Goal: Task Accomplishment & Management: Manage account settings

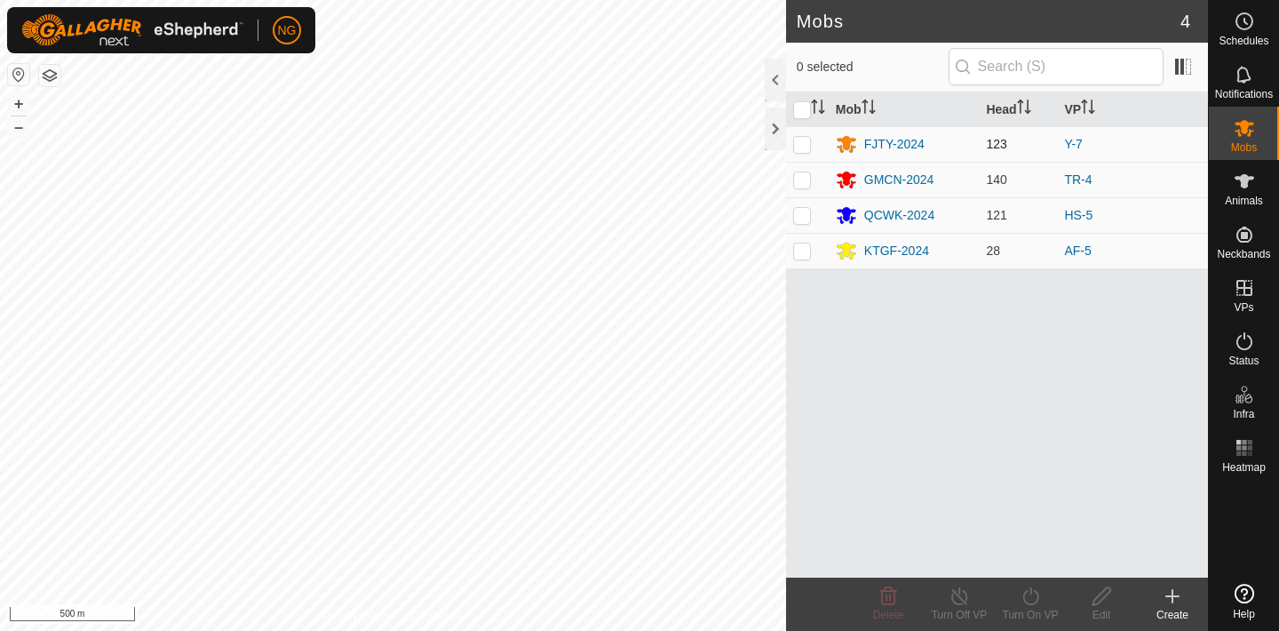
click at [803, 141] on p-checkbox at bounding box center [802, 144] width 18 height 14
checkbox input "true"
click at [1030, 597] on icon at bounding box center [1031, 595] width 22 height 21
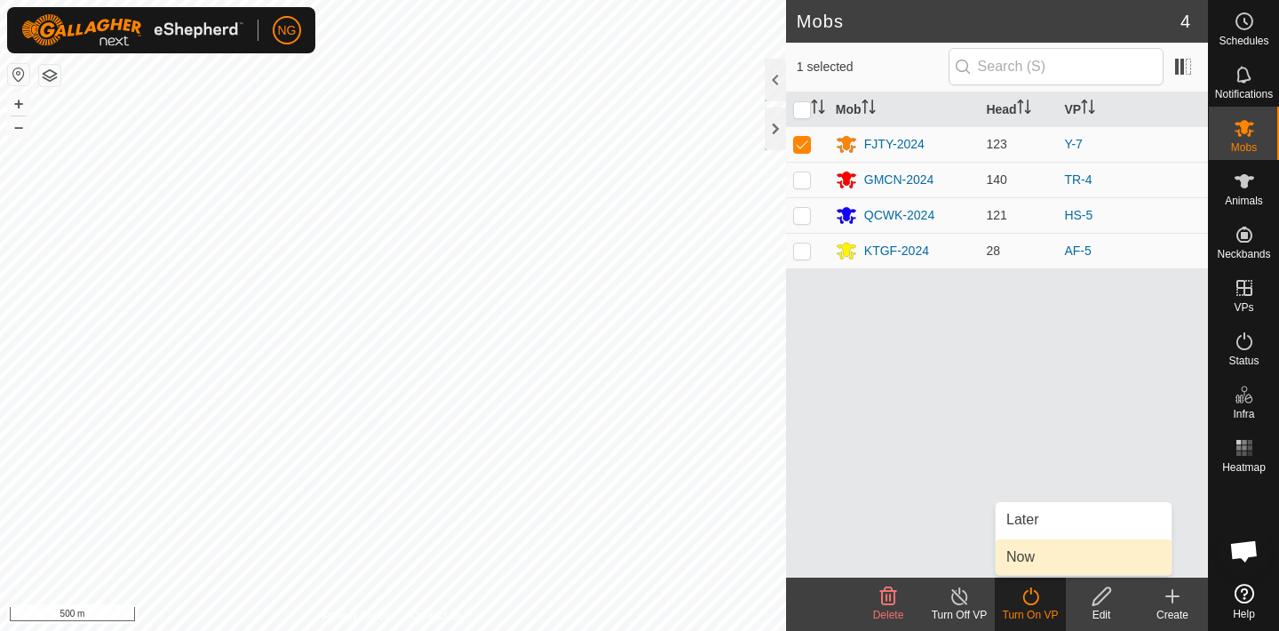
click at [1073, 557] on link "Now" at bounding box center [1084, 557] width 176 height 36
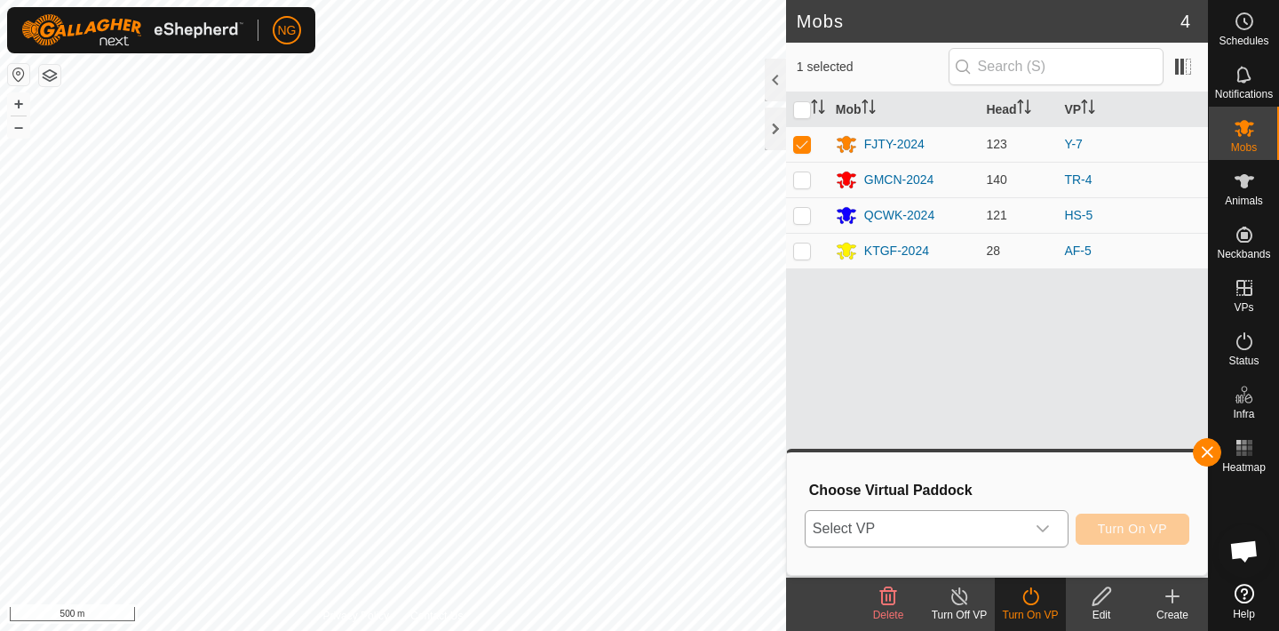
click at [1043, 528] on icon "dropdown trigger" at bounding box center [1043, 528] width 14 height 14
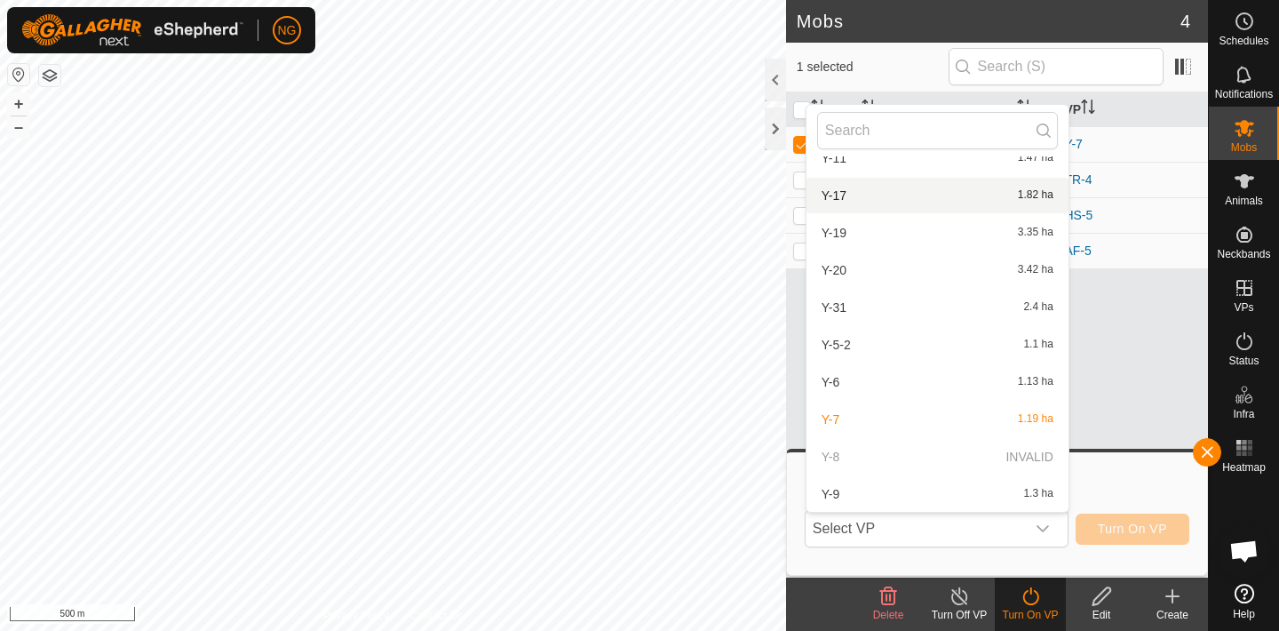
scroll to position [1300, 0]
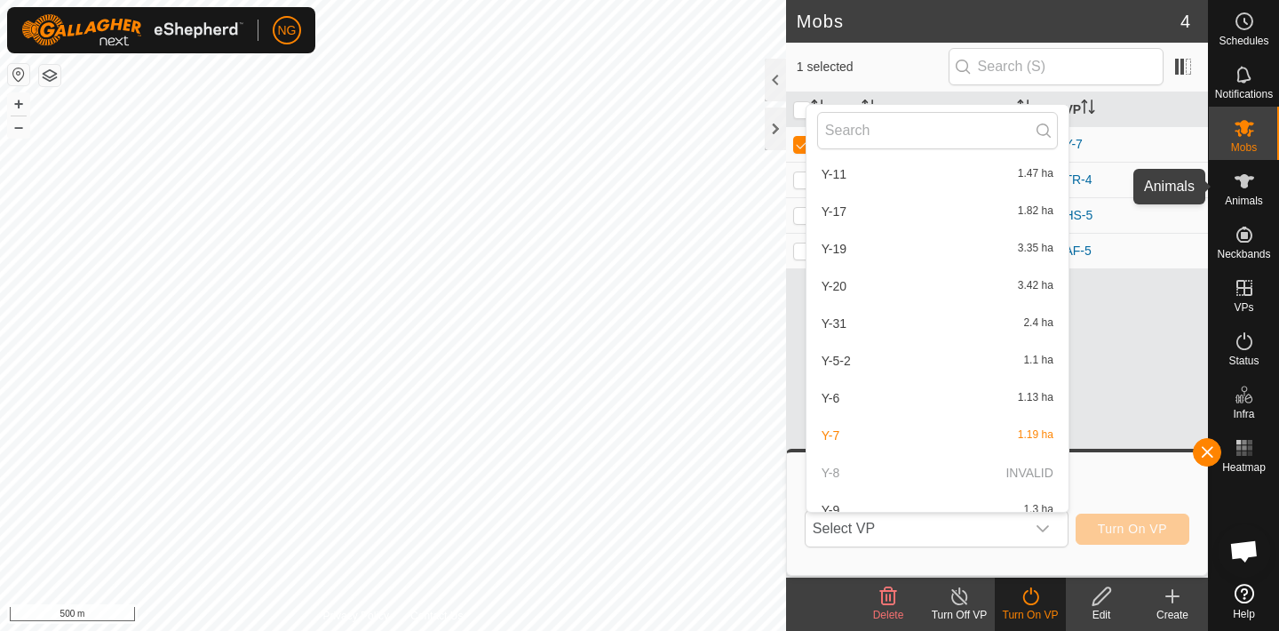
click at [1242, 173] on icon at bounding box center [1244, 181] width 21 height 21
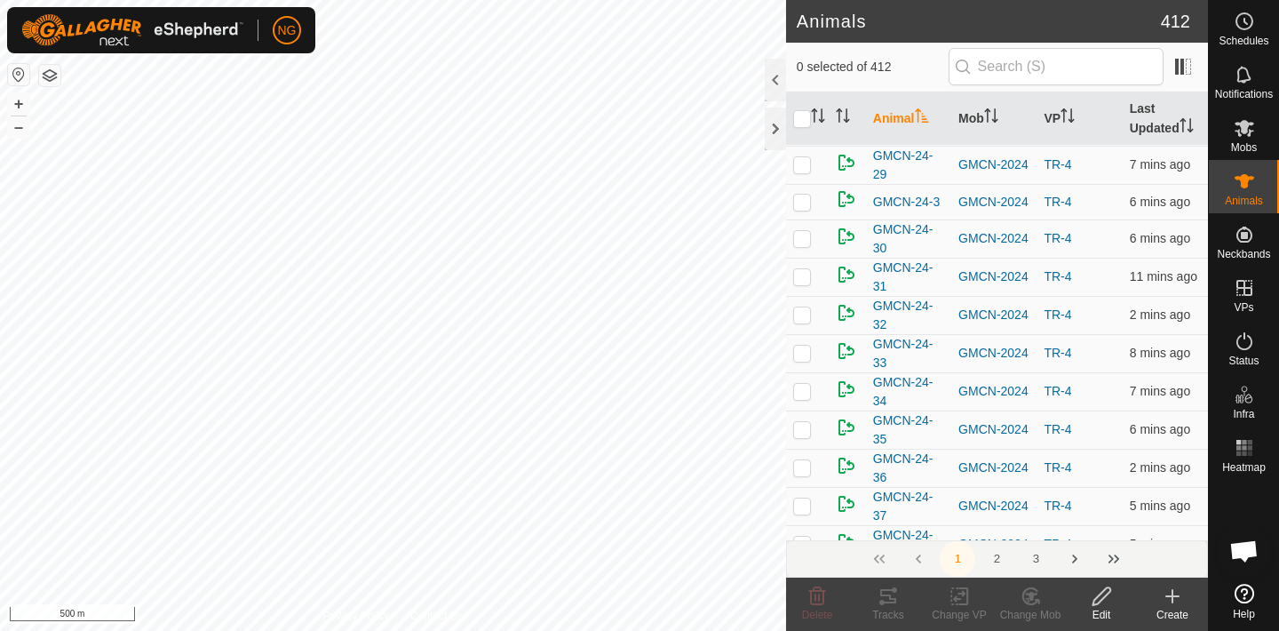
scroll to position [6975, 0]
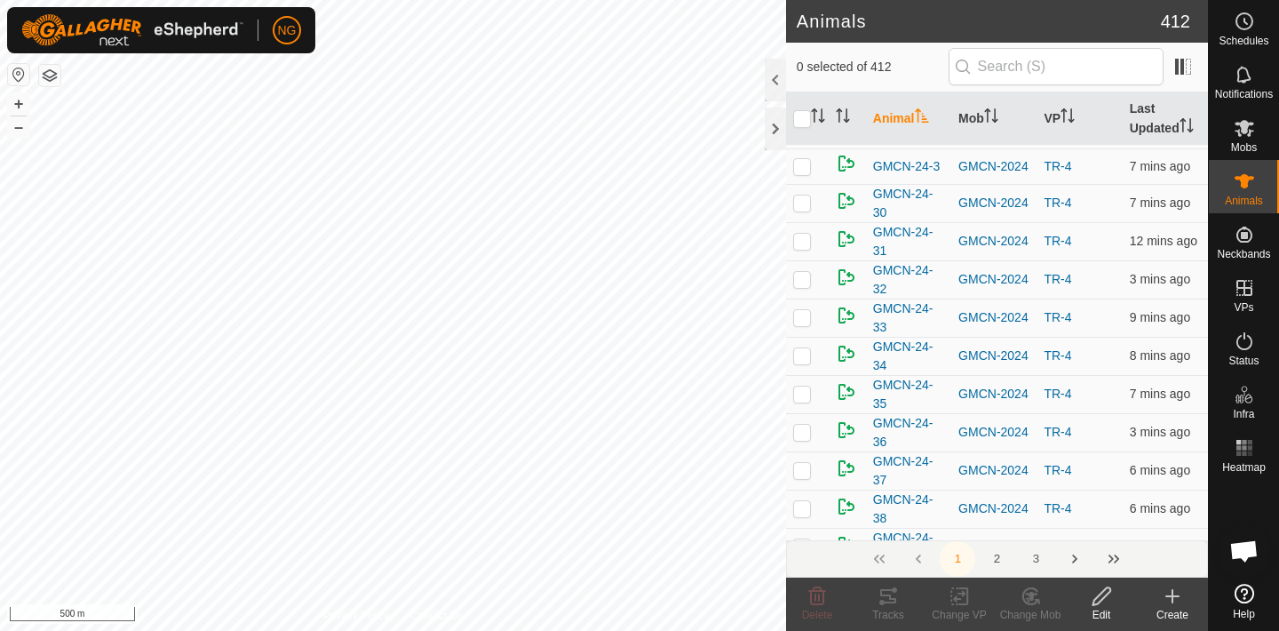
click at [998, 558] on button "2" at bounding box center [997, 559] width 36 height 36
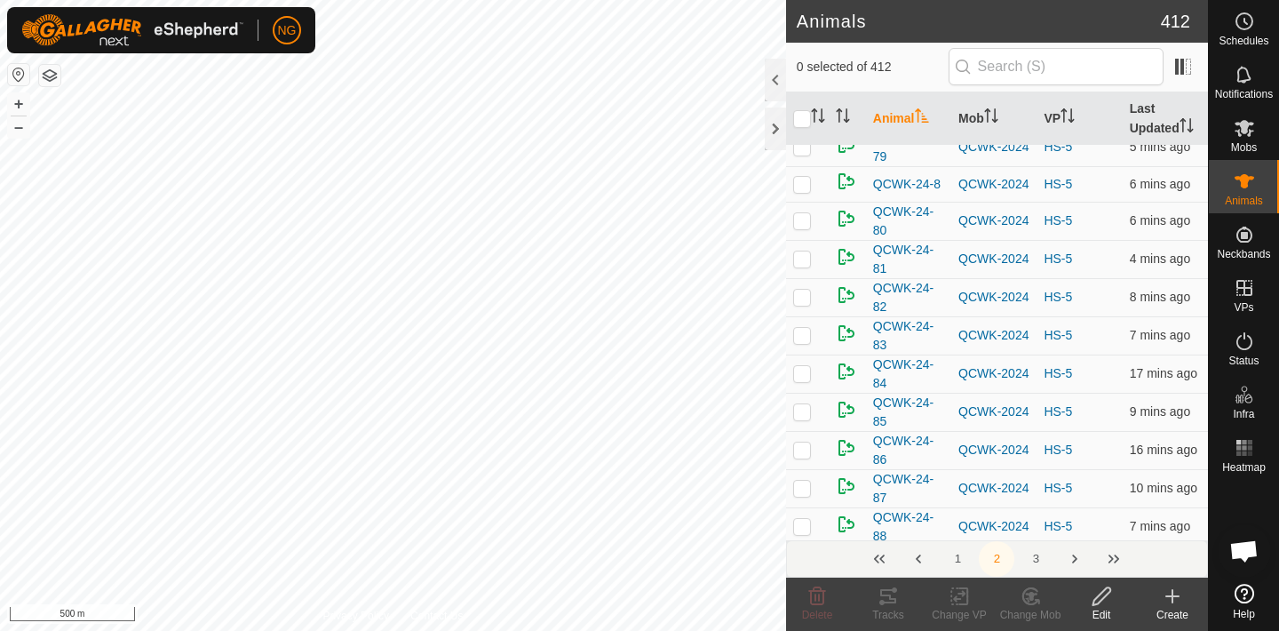
scroll to position [7191, 0]
